Goal: Task Accomplishment & Management: Manage account settings

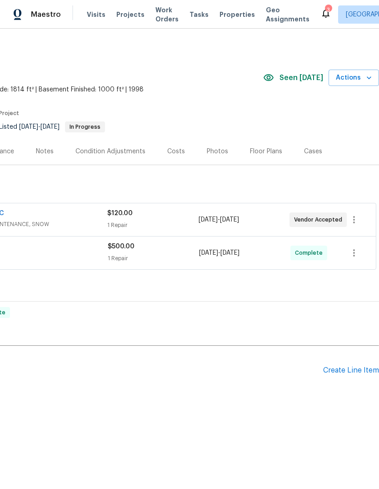
scroll to position [0, 135]
click at [338, 369] on div "Create Line Item" at bounding box center [351, 370] width 56 height 9
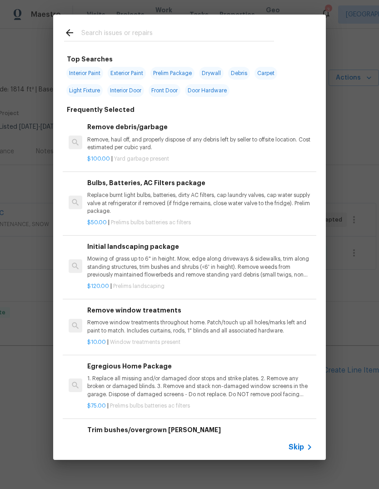
click at [95, 36] on input "text" at bounding box center [177, 34] width 193 height 14
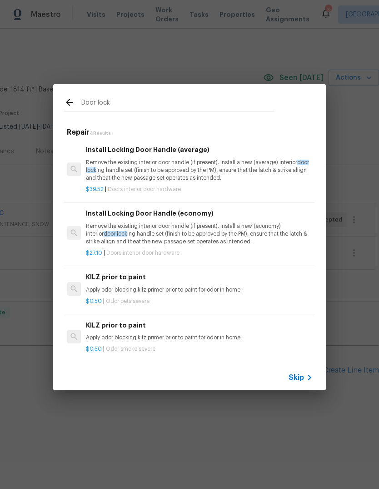
scroll to position [0, 1]
type input "D"
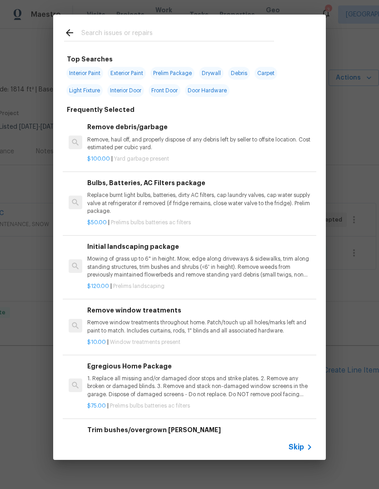
type input "D"
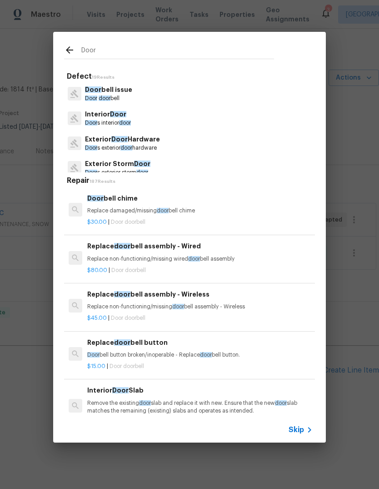
type input "Door"
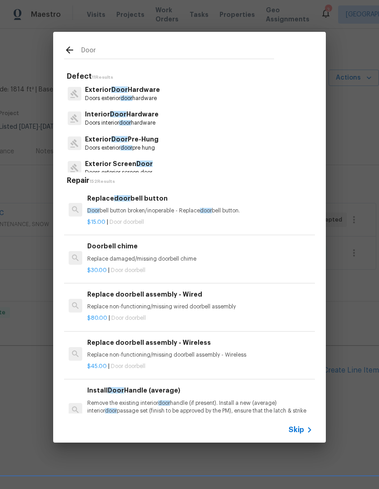
click at [148, 98] on p "Doors exterior door hardware" at bounding box center [122, 99] width 75 height 8
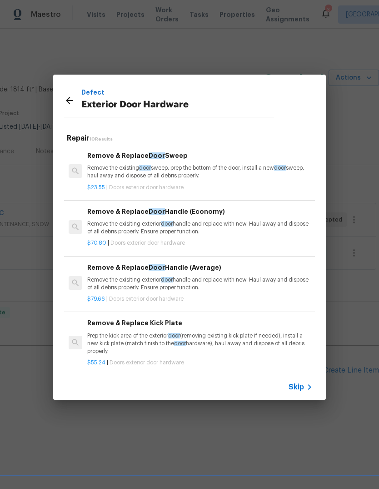
click at [219, 286] on p "Remove the exisiting exterior door handle and replace with new. Haul away and d…" at bounding box center [199, 283] width 225 height 15
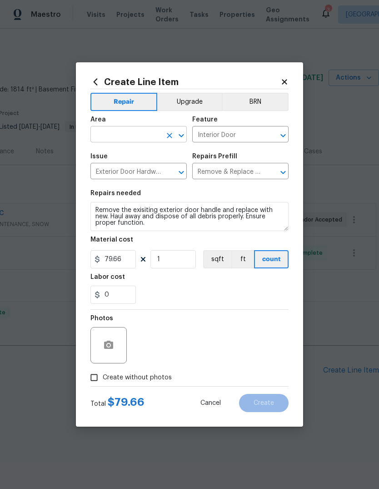
click at [113, 136] on input "text" at bounding box center [125, 135] width 71 height 14
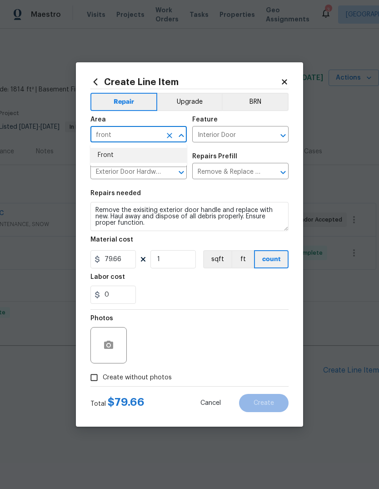
click at [106, 158] on li "Front" at bounding box center [138, 155] width 96 height 15
type input "Front"
click at [106, 158] on div "Issue" at bounding box center [138, 159] width 96 height 12
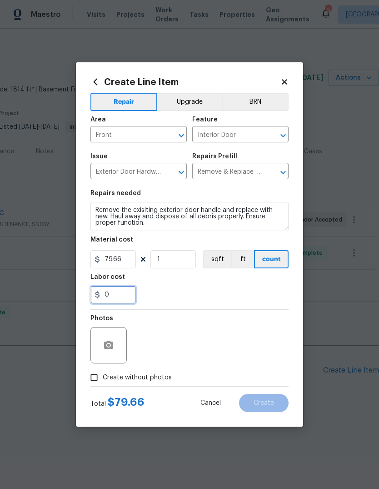
click at [112, 296] on input "0" at bounding box center [112, 294] width 45 height 18
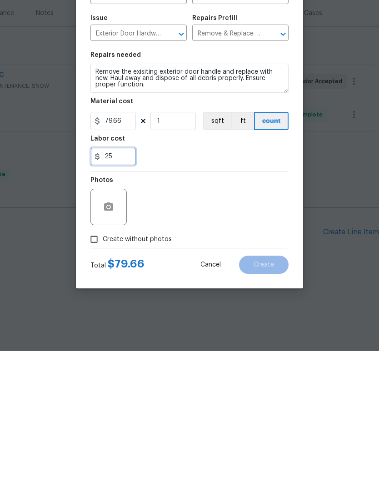
type input "25"
click at [159, 309] on div "Photos" at bounding box center [189, 338] width 198 height 59
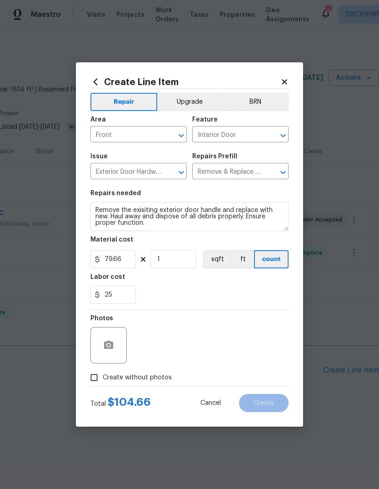
click at [95, 376] on input "Create without photos" at bounding box center [93, 377] width 17 height 17
checkbox input "true"
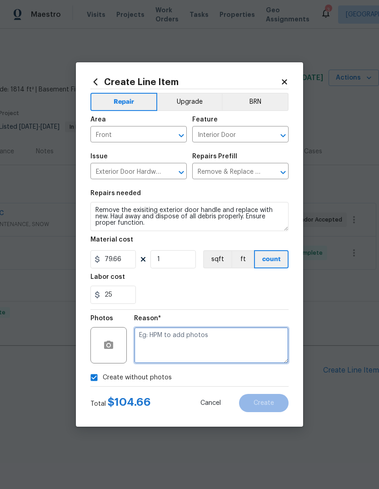
click at [157, 345] on textarea at bounding box center [211, 345] width 155 height 36
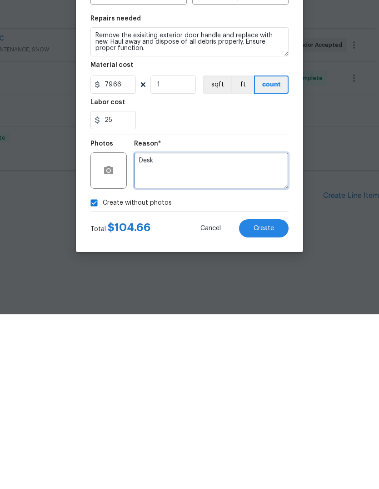
type textarea "Desk"
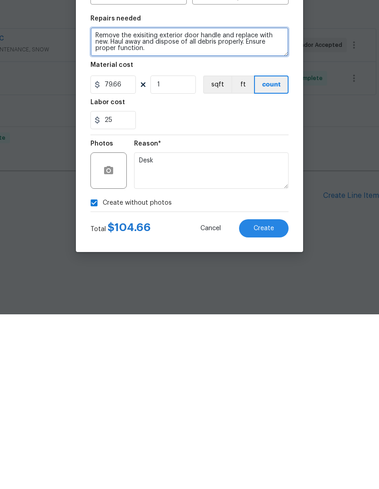
click at [96, 202] on textarea "Remove the exisiting exterior door handle and replace with new. Haul away and d…" at bounding box center [189, 216] width 198 height 29
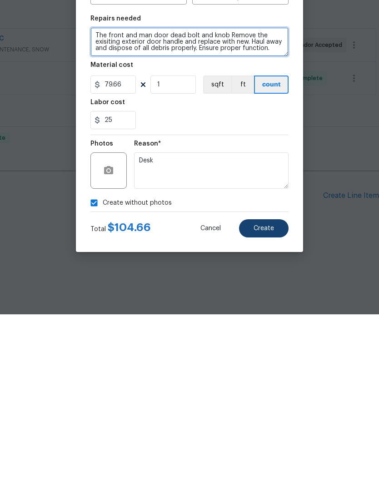
type textarea "The front and man door dead bolt and knob Remove the exisiting exterior door ha…"
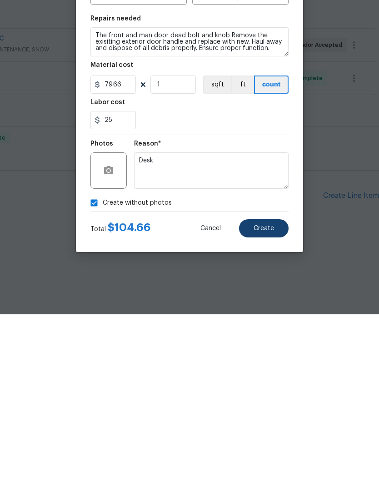
click at [267, 399] on span "Create" at bounding box center [264, 402] width 20 height 7
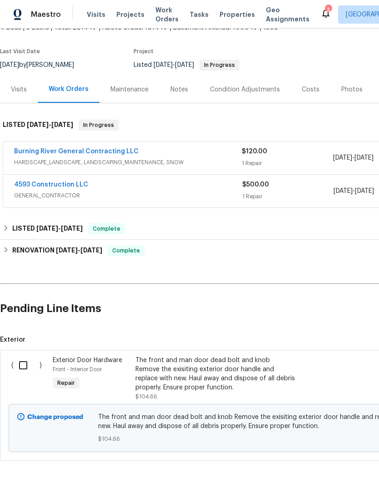
scroll to position [61, 0]
click at [30, 361] on input "checkbox" at bounding box center [27, 365] width 26 height 19
checkbox input "true"
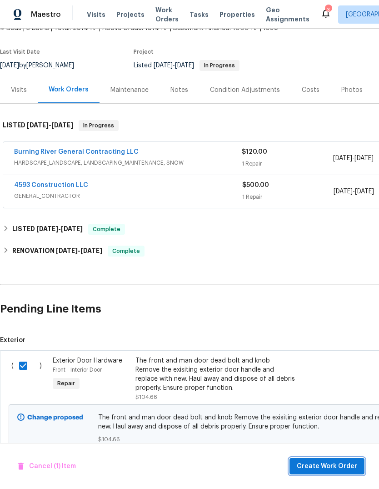
click at [322, 470] on span "Create Work Order" at bounding box center [327, 465] width 60 height 11
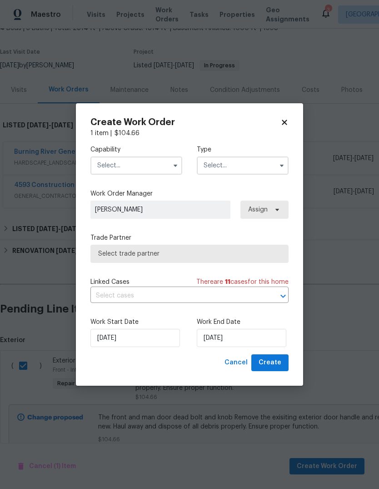
click at [152, 156] on input "text" at bounding box center [136, 165] width 92 height 18
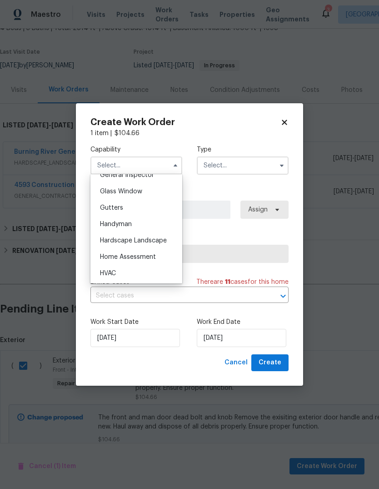
scroll to position [471, 0]
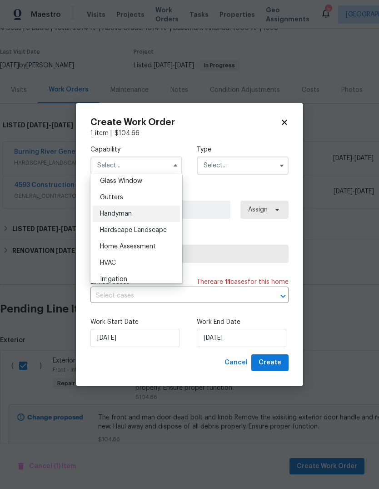
click at [125, 215] on span "Handyman" at bounding box center [116, 213] width 32 height 6
type input "Handyman"
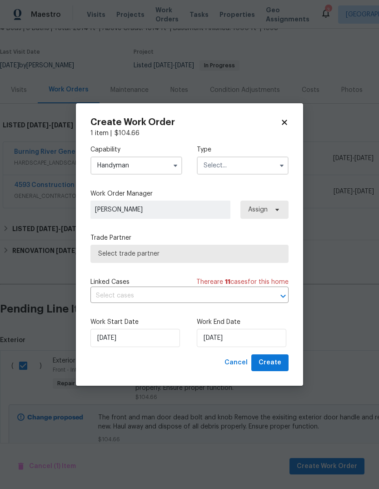
click at [232, 164] on input "text" at bounding box center [243, 165] width 92 height 18
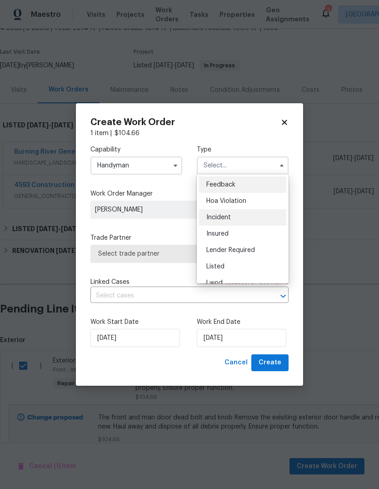
click at [225, 214] on span "Incident" at bounding box center [218, 217] width 25 height 6
type input "Incident"
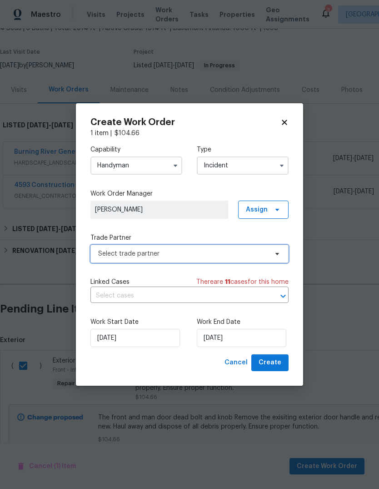
click at [173, 251] on span "Select trade partner" at bounding box center [183, 253] width 170 height 9
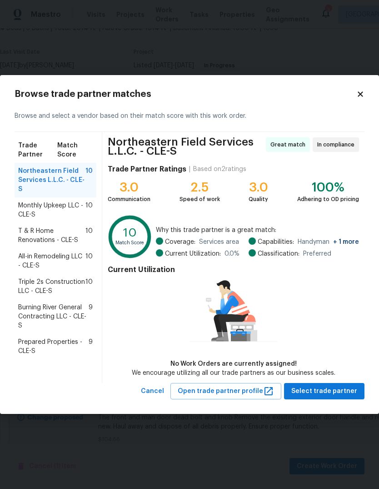
click at [27, 349] on span "Prepared Properties - CLE-S" at bounding box center [53, 346] width 70 height 18
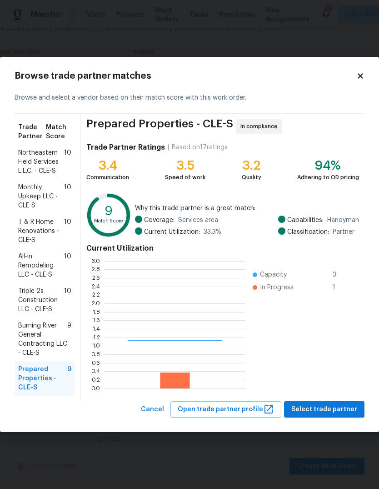
scroll to position [127, 141]
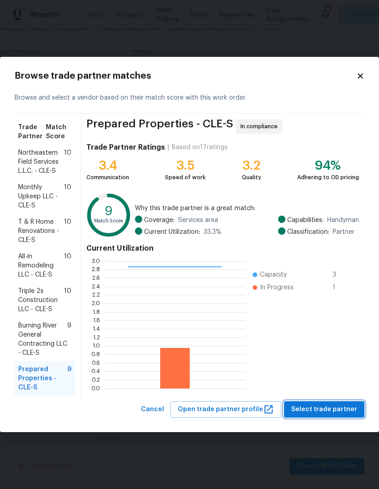
click at [323, 402] on button "Select trade partner" at bounding box center [324, 409] width 80 height 17
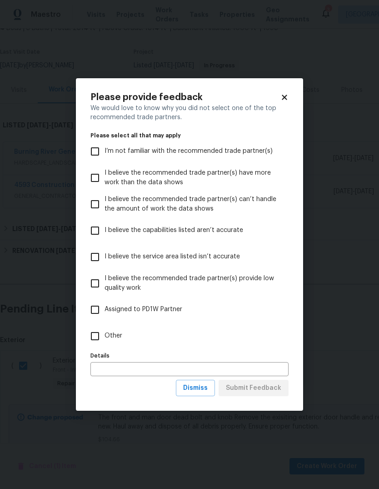
click at [94, 334] on input "Other" at bounding box center [94, 335] width 19 height 19
checkbox input "true"
click at [250, 389] on span "Submit Feedback" at bounding box center [253, 387] width 55 height 11
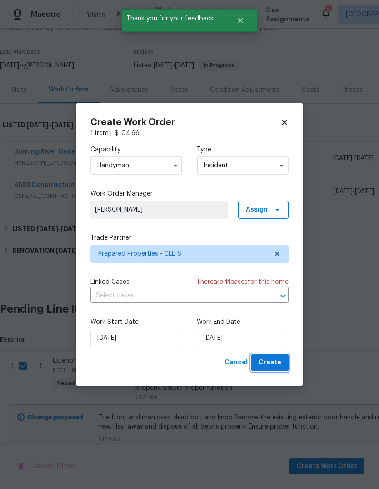
click at [278, 362] on span "Create" at bounding box center [270, 362] width 23 height 11
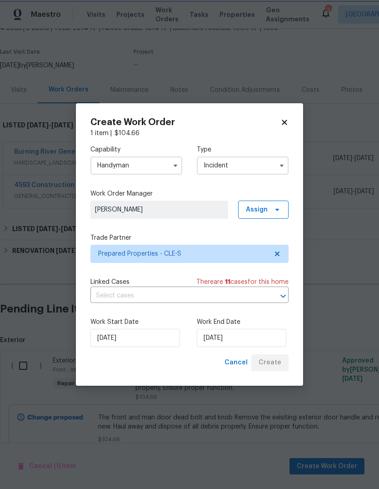
checkbox input "false"
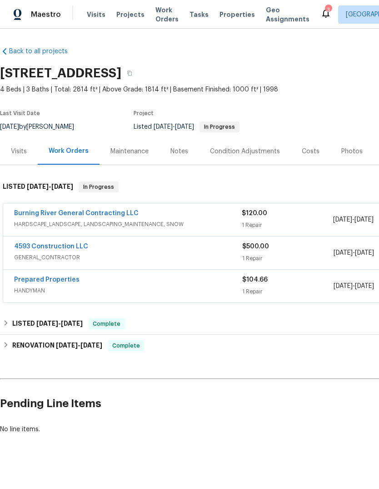
scroll to position [0, 0]
click at [68, 277] on link "Prepared Properties" at bounding box center [46, 279] width 65 height 6
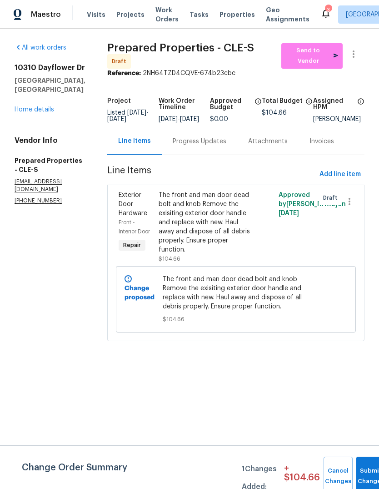
click at [215, 239] on div "The front and man door dead bolt and knob Remove the exisiting exterior door ha…" at bounding box center [206, 222] width 95 height 64
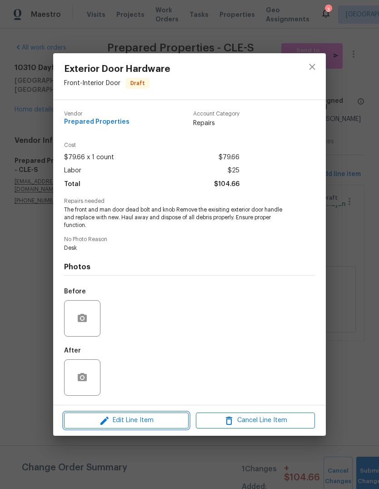
click at [140, 416] on span "Edit Line Item" at bounding box center [126, 419] width 119 height 11
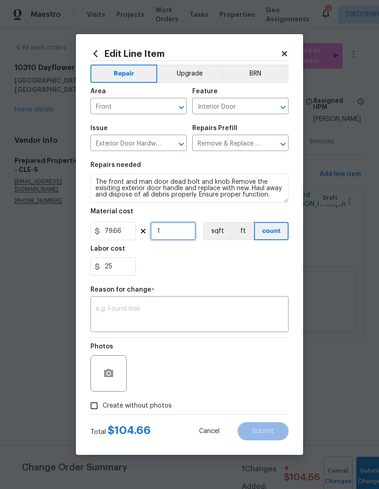
click at [179, 232] on input "1" at bounding box center [172, 231] width 45 height 18
type input "2"
click at [250, 269] on div "25" at bounding box center [189, 266] width 198 height 18
click at [189, 310] on textarea at bounding box center [189, 314] width 187 height 19
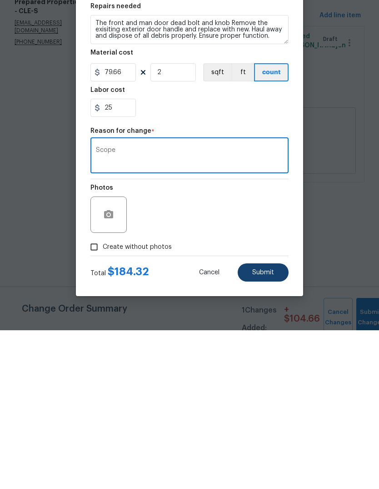
type textarea "Scope"
click at [269, 428] on span "Submit" at bounding box center [263, 431] width 22 height 7
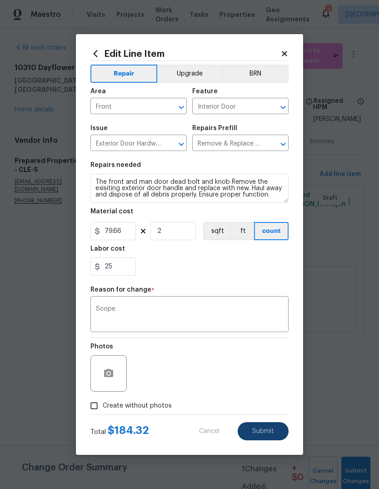
type input "1"
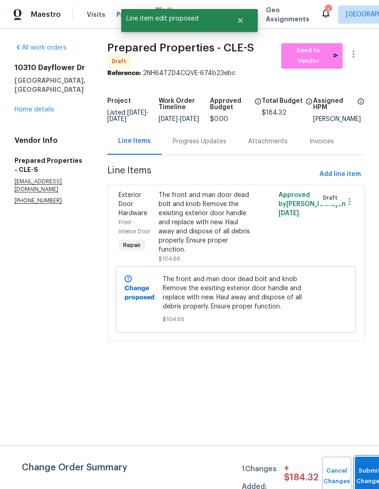
click at [364, 472] on button "Submit Changes" at bounding box center [369, 475] width 29 height 39
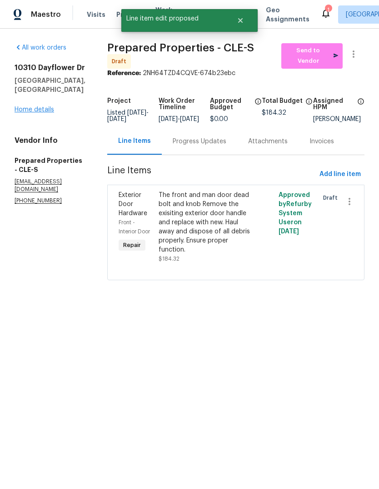
click at [32, 106] on link "Home details" at bounding box center [35, 109] width 40 height 6
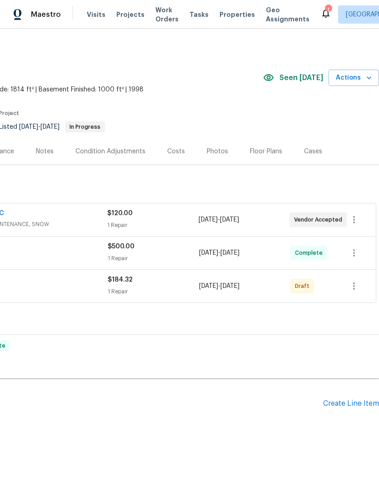
scroll to position [0, 135]
click at [352, 293] on button "button" at bounding box center [354, 286] width 22 height 22
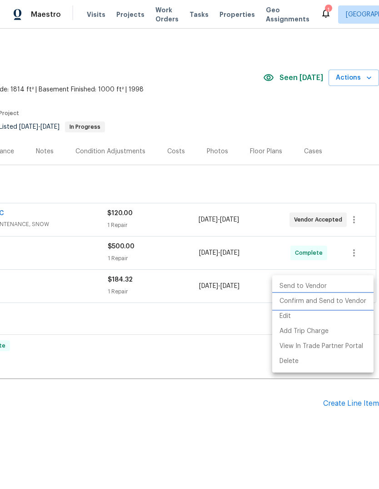
click at [328, 299] on li "Confirm and Send to Vendor" at bounding box center [322, 301] width 101 height 15
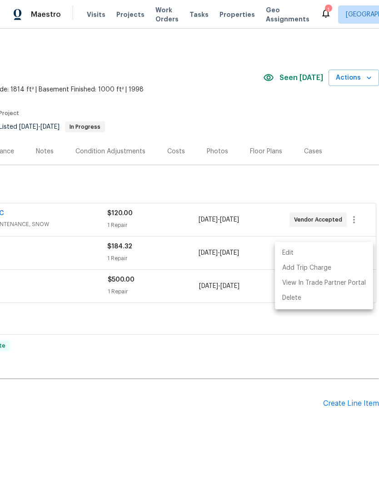
click at [244, 397] on div at bounding box center [189, 244] width 379 height 489
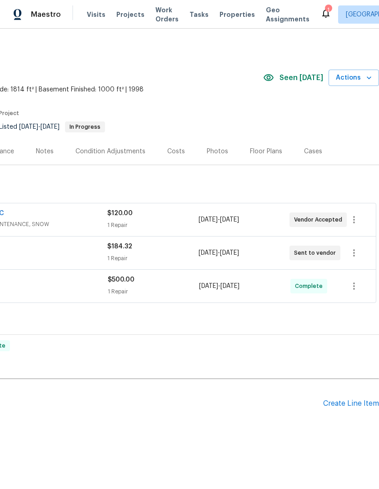
click at [250, 391] on h2 "Pending Line Items" at bounding box center [94, 403] width 458 height 42
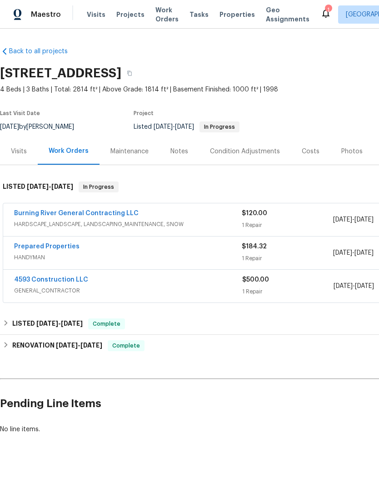
scroll to position [0, 0]
click at [43, 243] on link "Prepared Properties" at bounding box center [46, 246] width 65 height 6
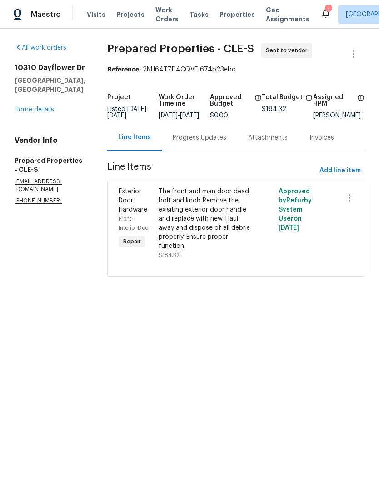
click at [209, 142] on div "Progress Updates" at bounding box center [200, 137] width 54 height 9
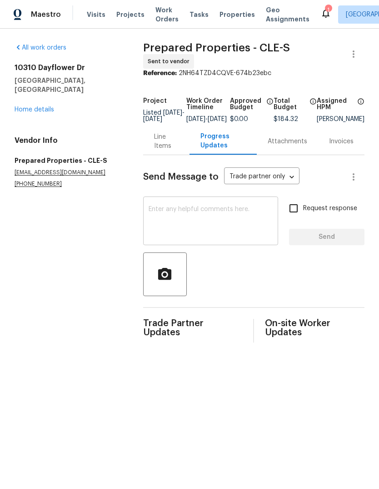
click at [159, 220] on textarea at bounding box center [211, 222] width 124 height 32
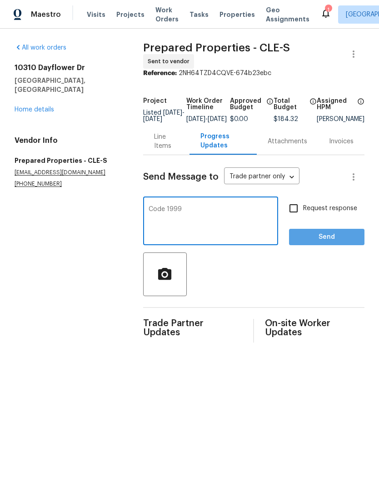
type textarea "Code 1999"
click at [336, 240] on span "Send" at bounding box center [326, 236] width 61 height 11
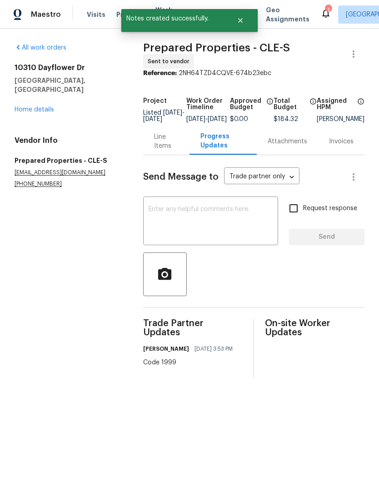
click at [27, 92] on div "[STREET_ADDRESS][PERSON_NAME] Home details" at bounding box center [68, 88] width 107 height 51
click at [30, 106] on link "Home details" at bounding box center [35, 109] width 40 height 6
